Goal: Use online tool/utility: Utilize a website feature to perform a specific function

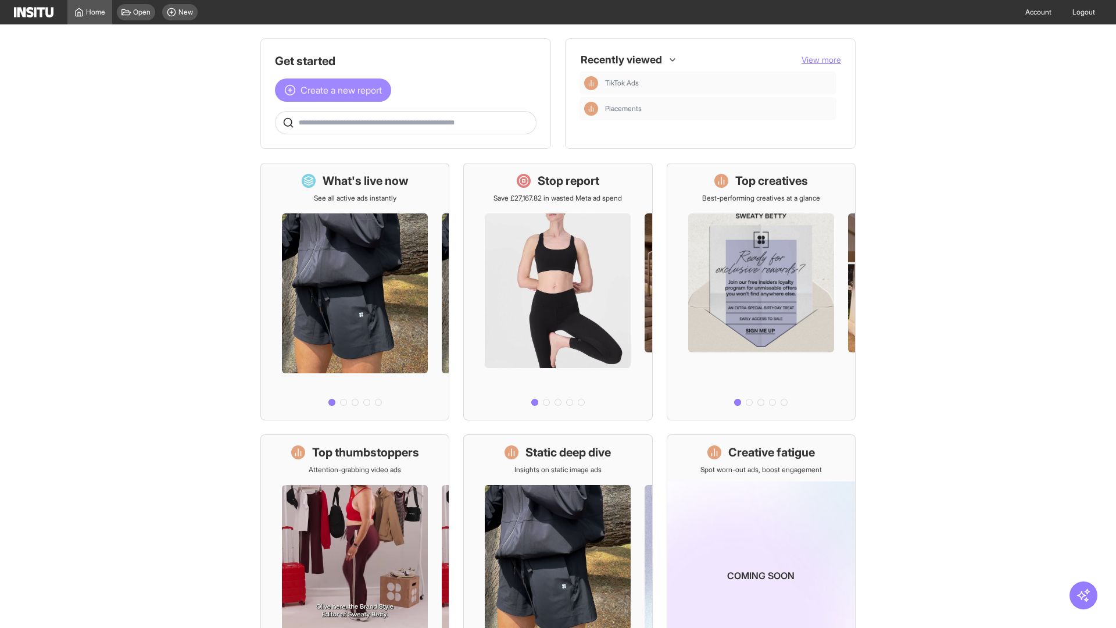
click at [336, 90] on span "Create a new report" at bounding box center [341, 90] width 81 height 14
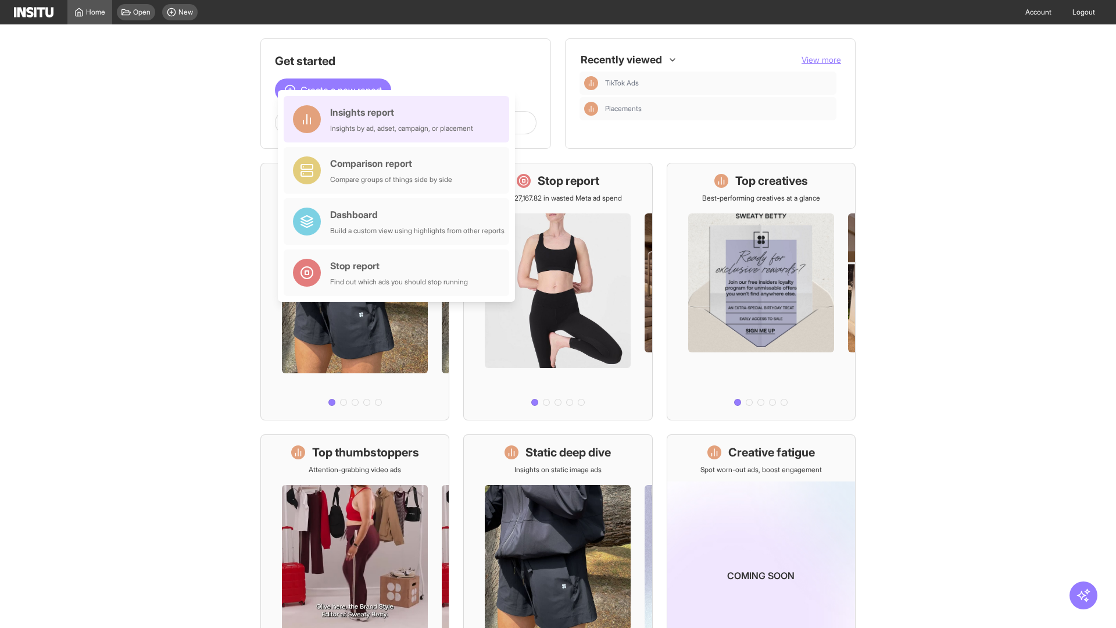
click at [399, 119] on div "Insights report Insights by ad, adset, campaign, or placement" at bounding box center [401, 119] width 143 height 28
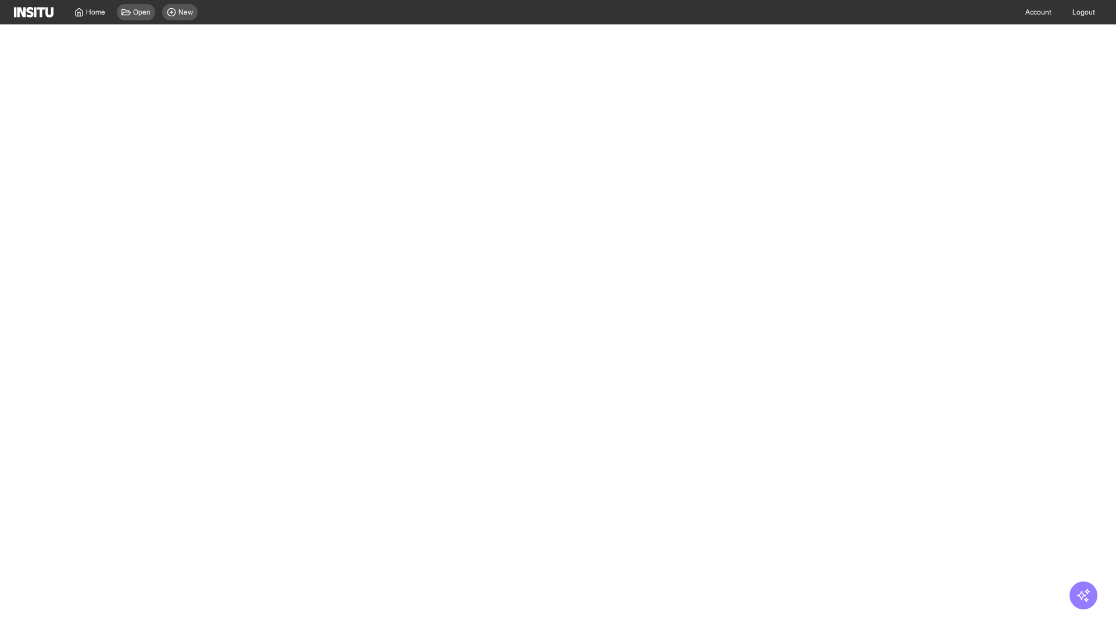
select select "**"
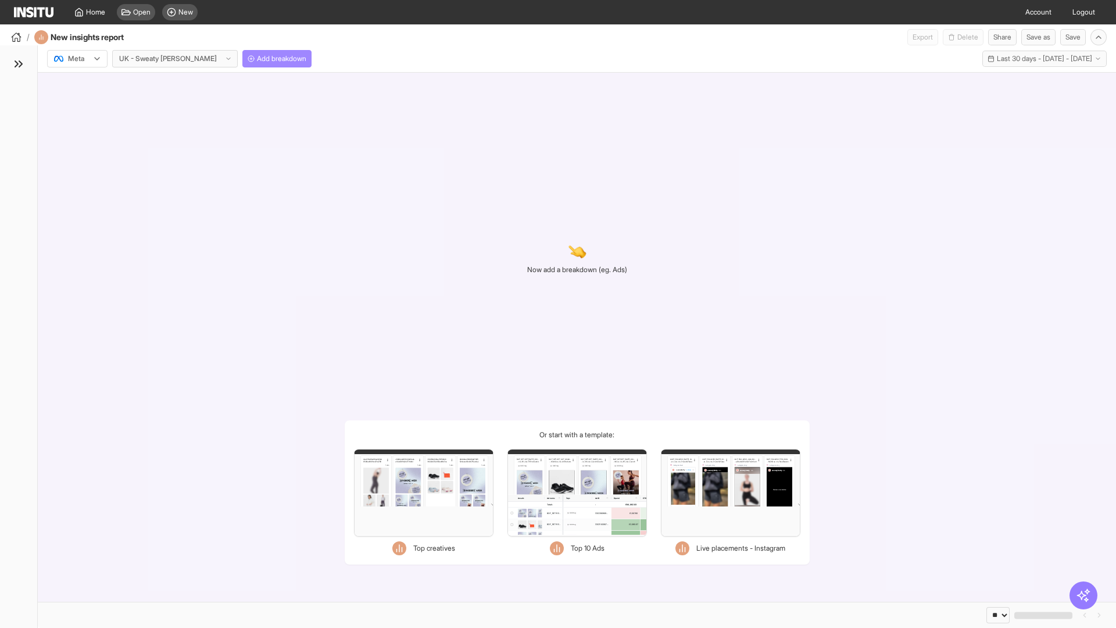
click at [257, 59] on span "Add breakdown" at bounding box center [281, 58] width 49 height 9
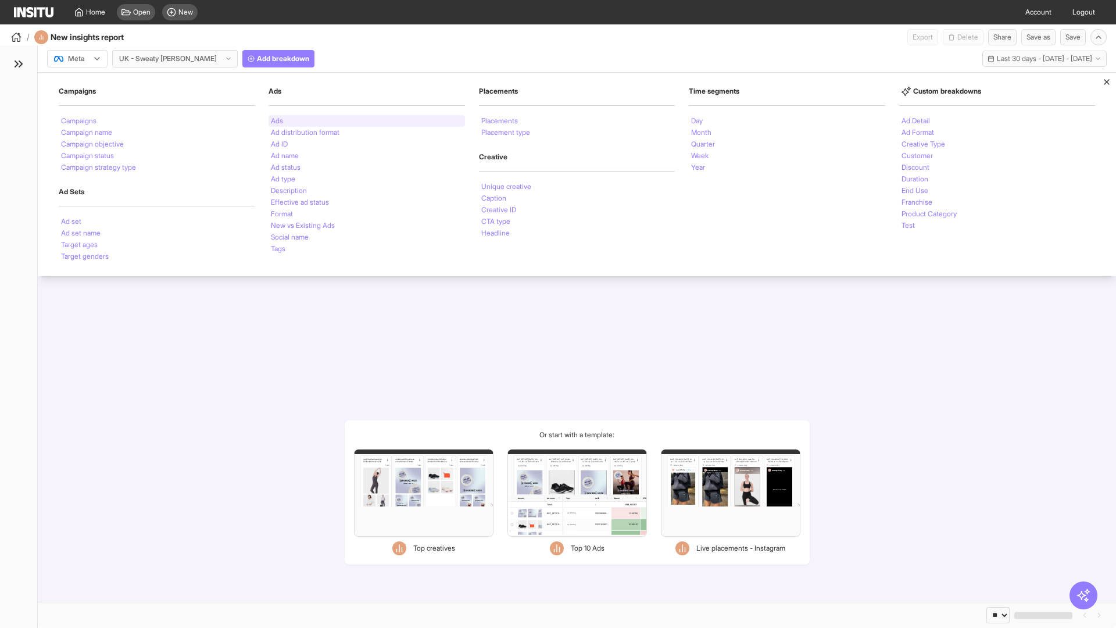
click at [277, 121] on li "Ads" at bounding box center [277, 120] width 12 height 7
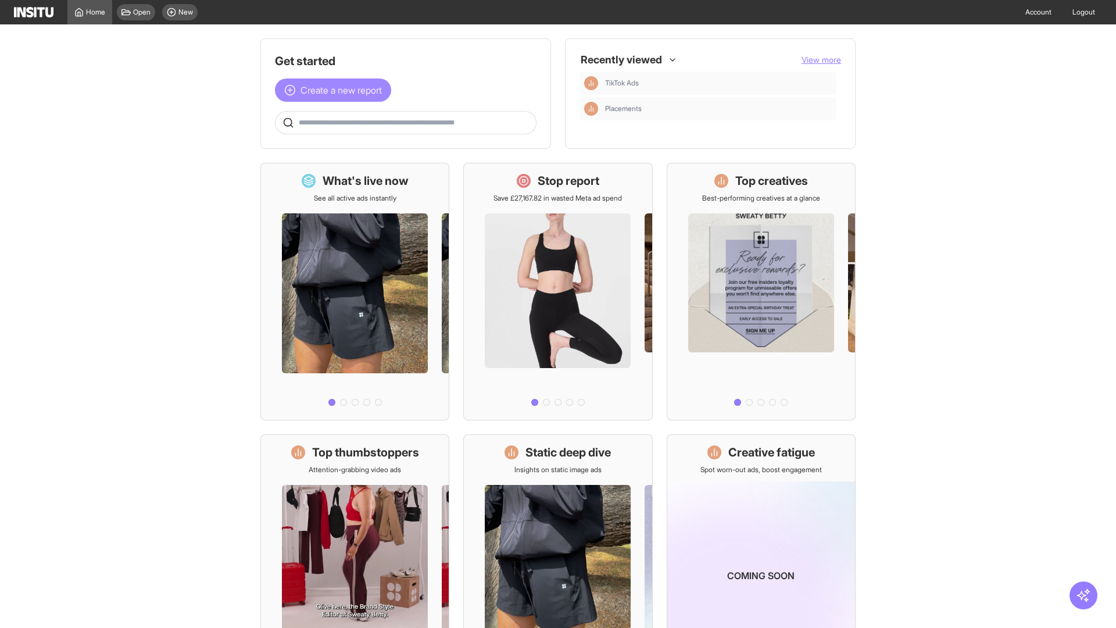
click at [336, 90] on span "Create a new report" at bounding box center [341, 90] width 81 height 14
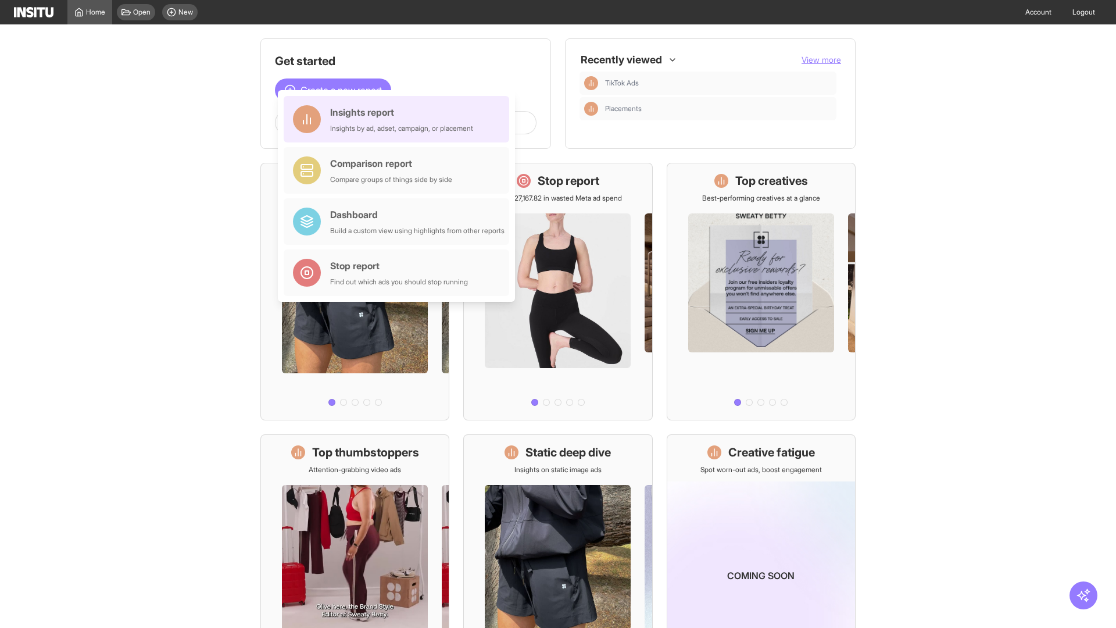
click at [399, 119] on div "Insights report Insights by ad, adset, campaign, or placement" at bounding box center [401, 119] width 143 height 28
